Goal: Navigation & Orientation: Find specific page/section

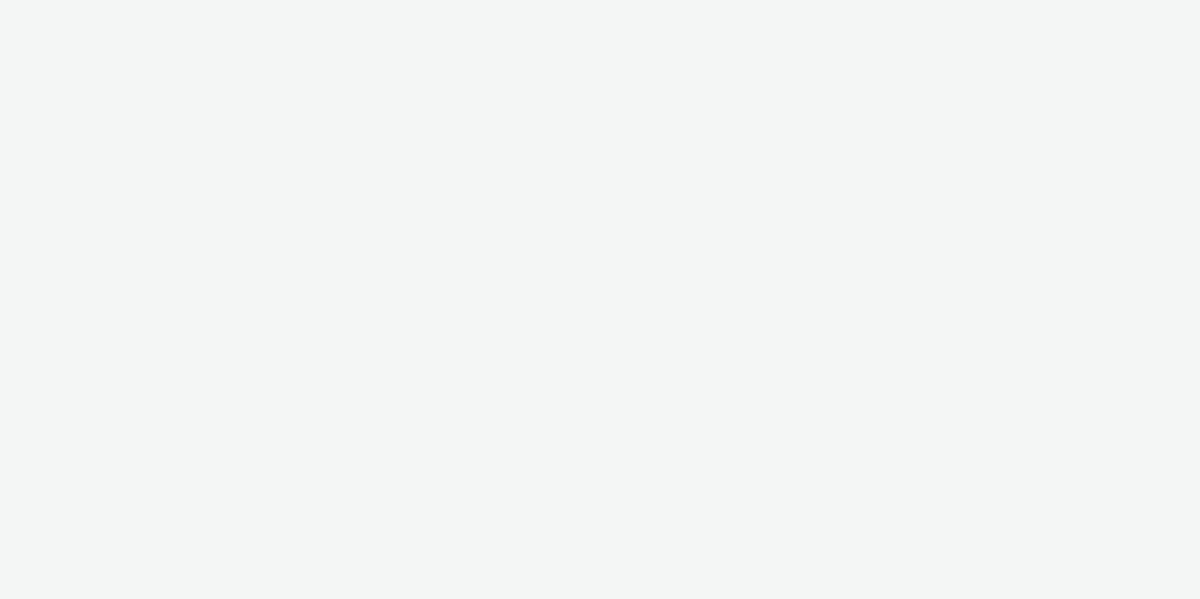
select select "2fc77e36-bb93-4aa3-9dff-dcb08e02eac6"
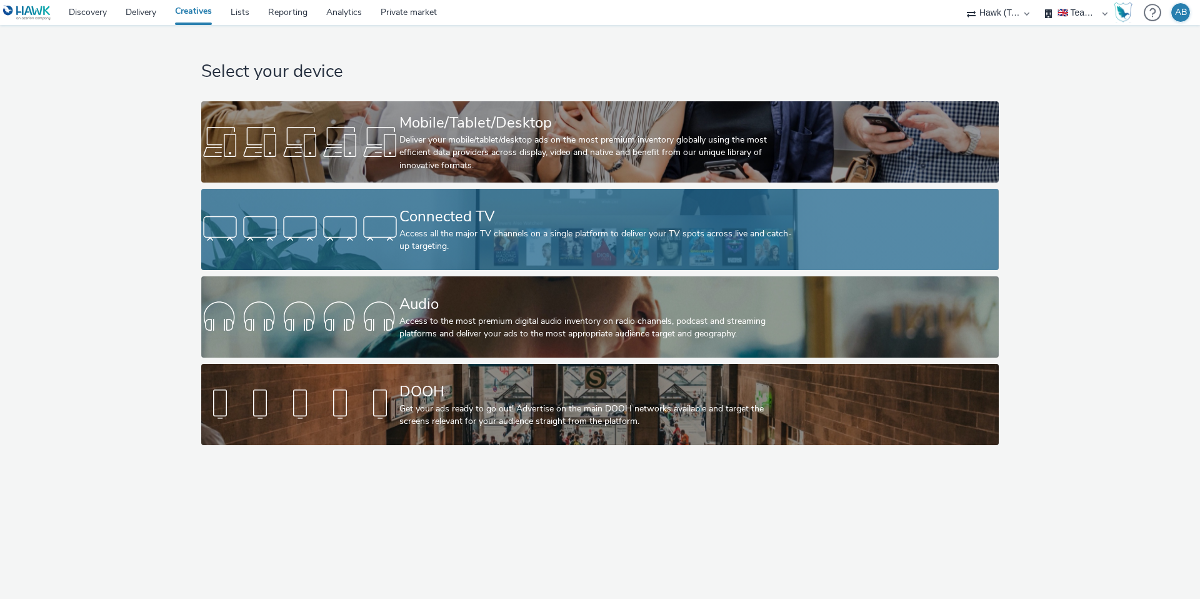
click at [424, 221] on div "Connected TV" at bounding box center [597, 217] width 396 height 22
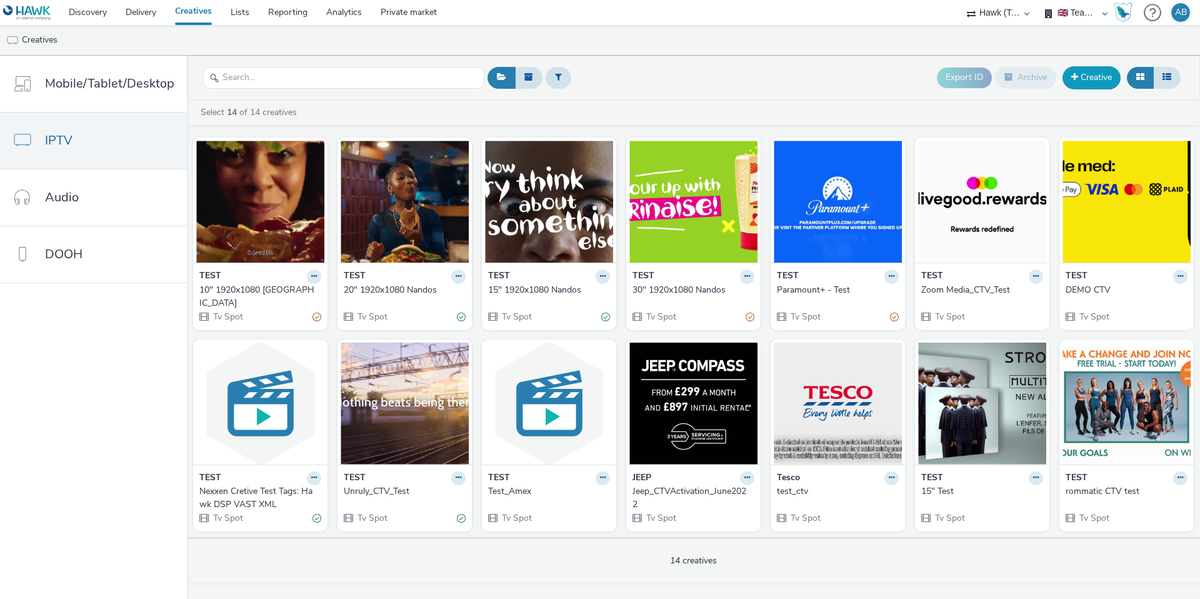
click at [1088, 73] on link "Creative" at bounding box center [1092, 77] width 58 height 23
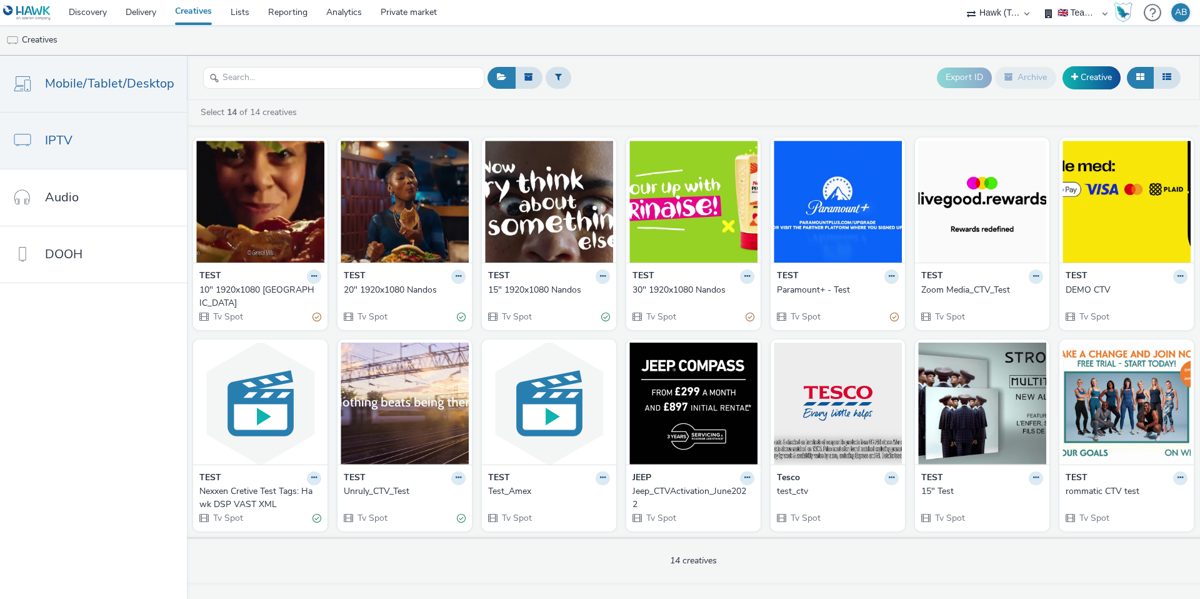
click at [124, 85] on span "Mobile/Tablet/Desktop" at bounding box center [109, 83] width 129 height 18
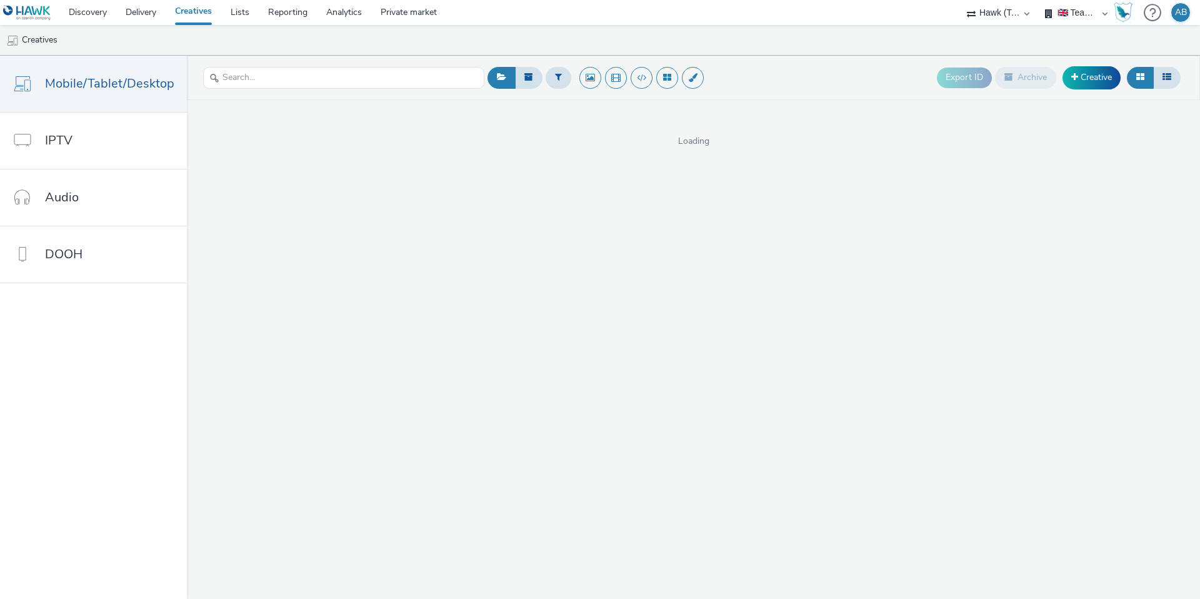
click at [195, 6] on link "Creatives" at bounding box center [194, 12] width 56 height 25
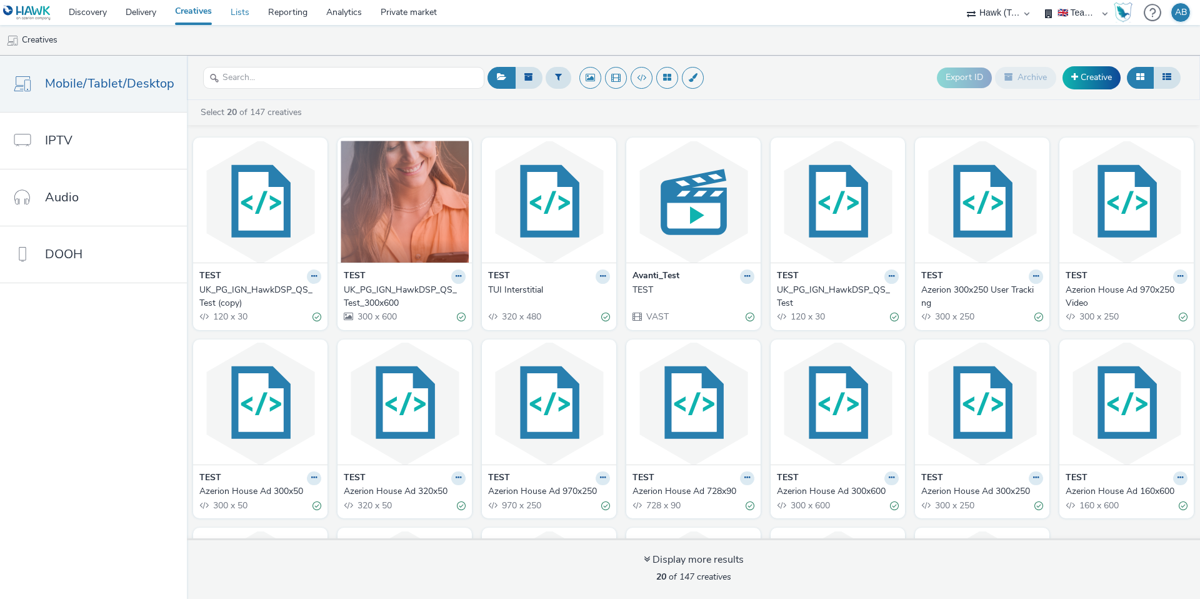
click at [247, 10] on link "Lists" at bounding box center [240, 12] width 38 height 25
